Goal: Task Accomplishment & Management: Complete application form

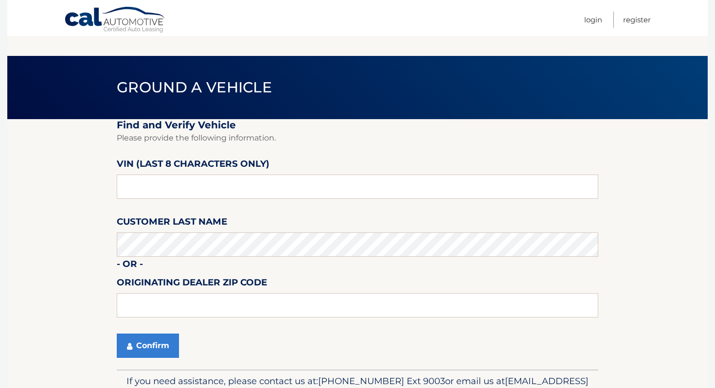
scroll to position [55, 0]
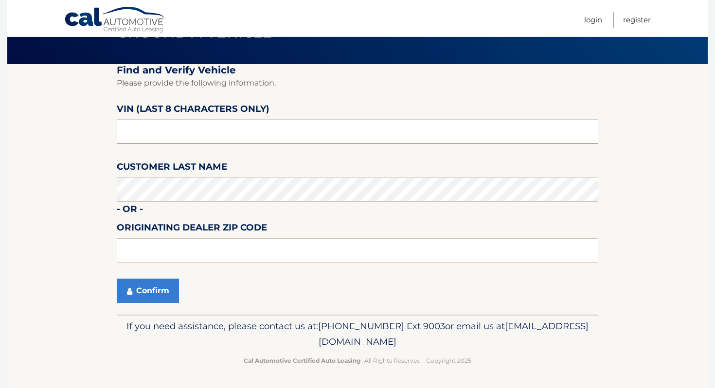
click at [237, 127] on input "text" at bounding box center [357, 132] width 481 height 24
type input "NC189897"
click at [176, 280] on button "Confirm" at bounding box center [148, 291] width 62 height 24
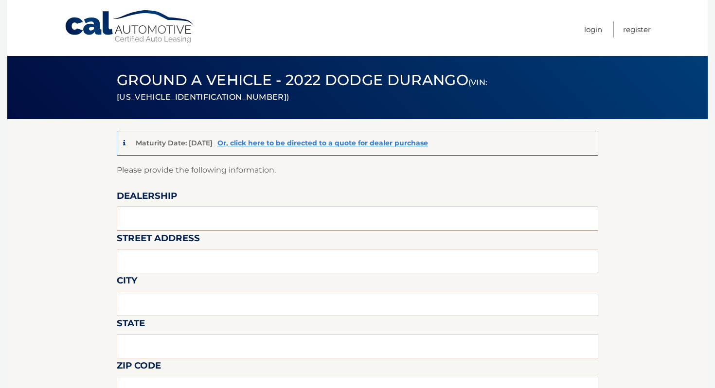
click at [219, 219] on input "text" at bounding box center [357, 219] width 481 height 24
type input "ISLAND AUTO GROUP"
click at [205, 264] on input "text" at bounding box center [357, 261] width 481 height 24
type input "[STREET_ADDRESS]"
click at [203, 302] on input "text" at bounding box center [357, 304] width 481 height 24
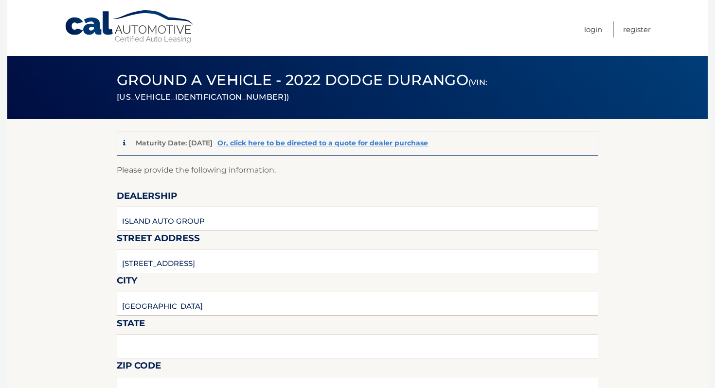
type input "[GEOGRAPHIC_DATA]"
click at [185, 344] on input "text" at bounding box center [357, 346] width 481 height 24
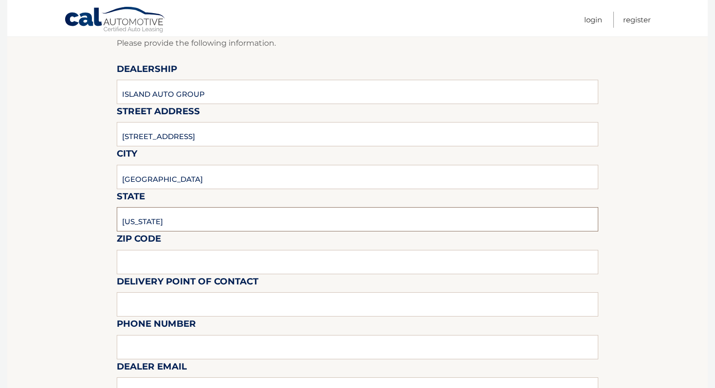
scroll to position [190, 0]
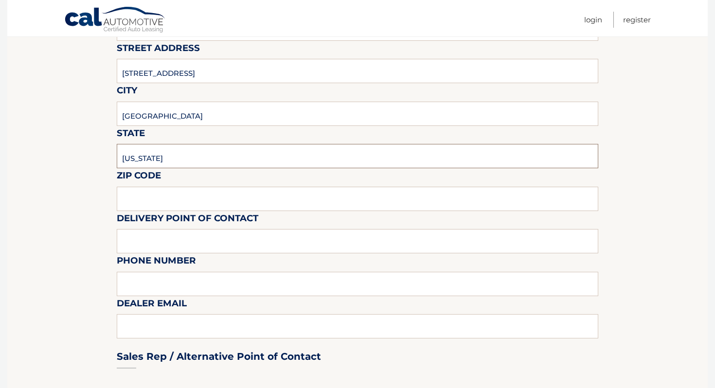
type input "[US_STATE]"
click at [178, 197] on input "text" at bounding box center [357, 199] width 481 height 24
type input "10305"
click at [148, 231] on input "text" at bounding box center [357, 241] width 481 height 24
type input "[PERSON_NAME]"
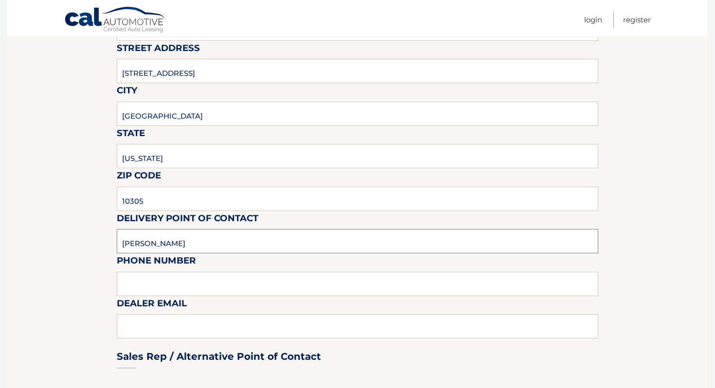
type input "7323792810"
type input "[EMAIL_ADDRESS][DOMAIN_NAME]"
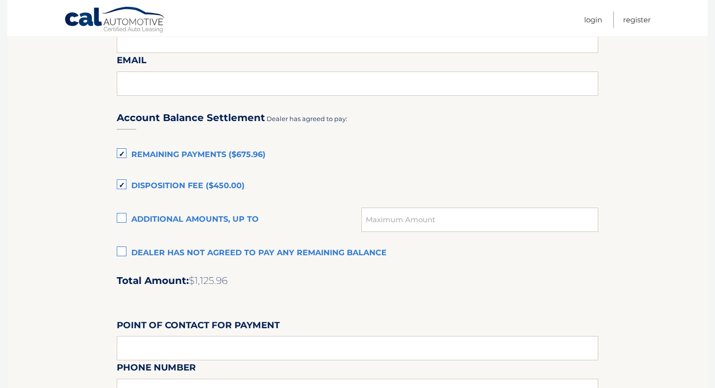
click at [168, 184] on label "Disposition Fee ($450.00)" at bounding box center [357, 185] width 481 height 19
click at [0, 0] on input "Disposition Fee ($450.00)" at bounding box center [0, 0] width 0 height 0
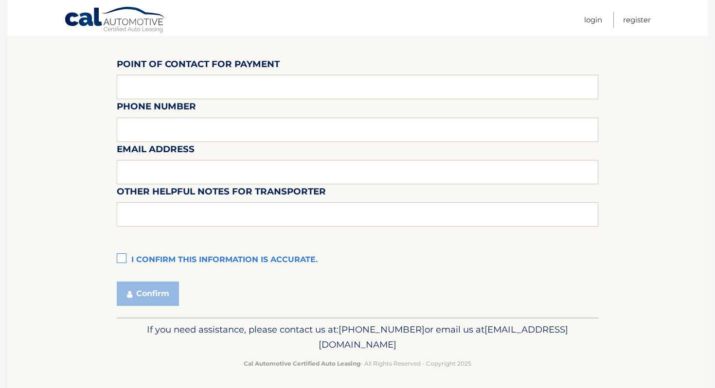
scroll to position [870, 0]
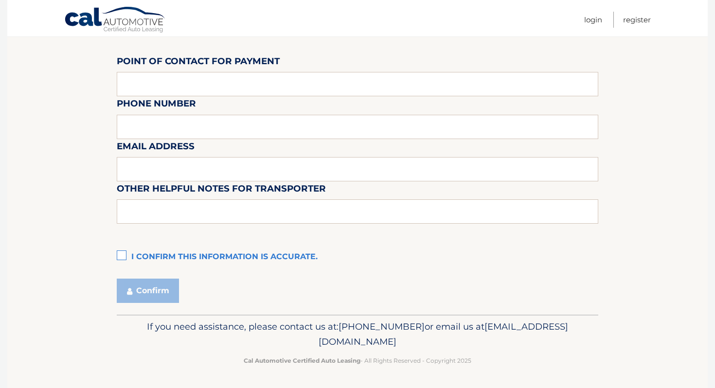
click at [182, 258] on label "I confirm this information is accurate." at bounding box center [357, 256] width 481 height 19
click at [0, 0] on input "I confirm this information is accurate." at bounding box center [0, 0] width 0 height 0
click at [158, 286] on button "Confirm" at bounding box center [148, 291] width 62 height 24
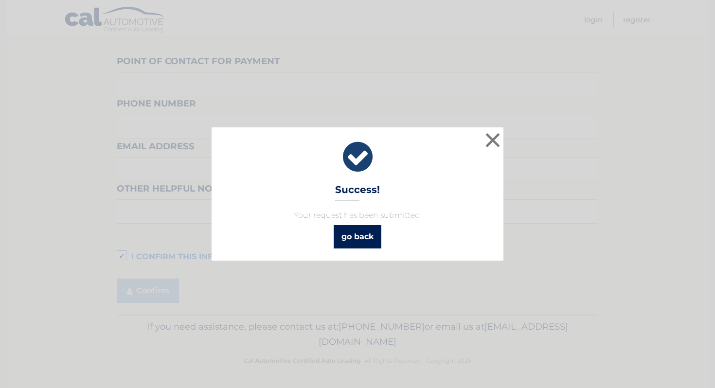
click at [363, 237] on link "go back" at bounding box center [358, 236] width 48 height 23
